Goal: Navigation & Orientation: Find specific page/section

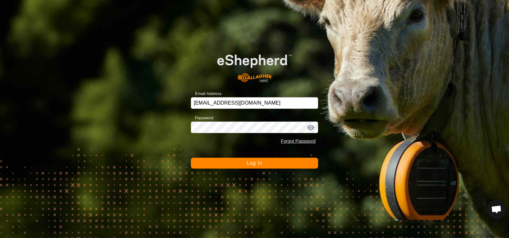
click at [251, 164] on span "Log In" at bounding box center [255, 162] width 16 height 5
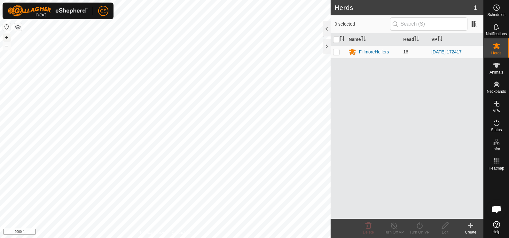
click at [7, 36] on button "+" at bounding box center [7, 38] width 8 height 8
click at [7, 35] on button "+" at bounding box center [7, 38] width 8 height 8
click at [6, 35] on button "+" at bounding box center [7, 38] width 8 height 8
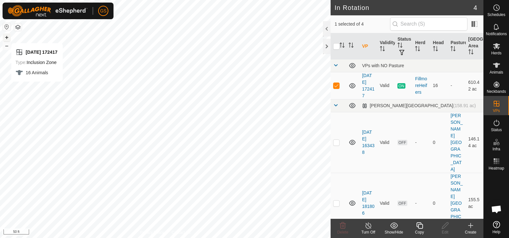
click at [7, 37] on button "+" at bounding box center [7, 38] width 8 height 8
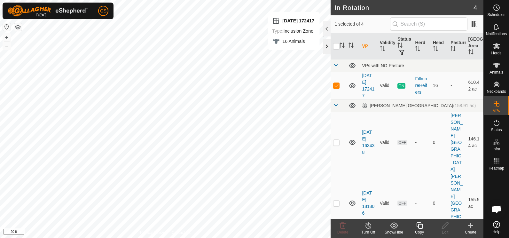
click at [325, 45] on div at bounding box center [327, 46] width 8 height 15
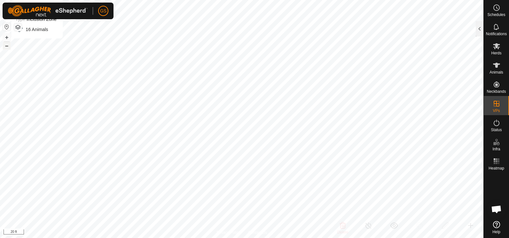
click at [8, 45] on button "–" at bounding box center [7, 46] width 8 height 8
click at [6, 47] on button "–" at bounding box center [7, 46] width 8 height 8
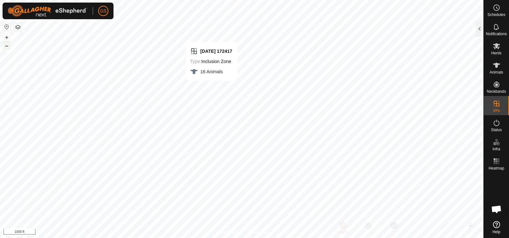
checkbox input "false"
click at [8, 46] on button "–" at bounding box center [7, 46] width 8 height 8
